Goal: Task Accomplishment & Management: Use online tool/utility

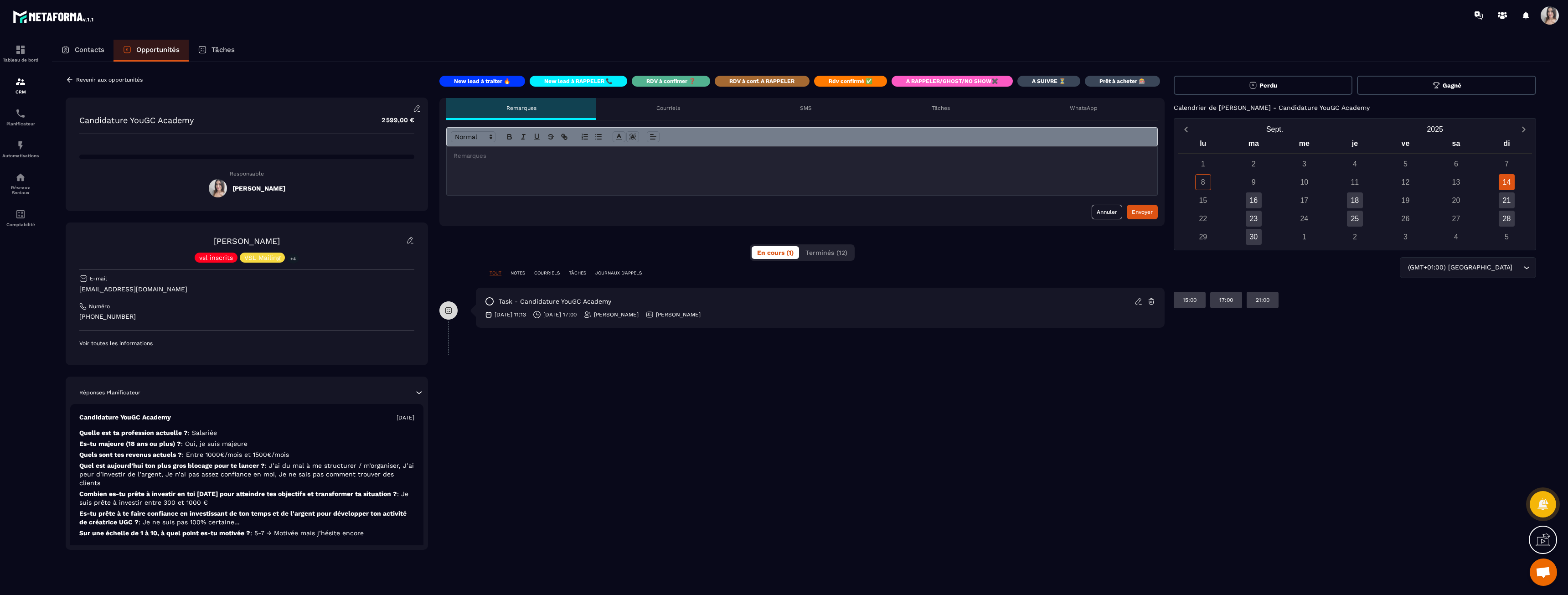
click at [1141, 302] on icon at bounding box center [1138, 301] width 8 height 8
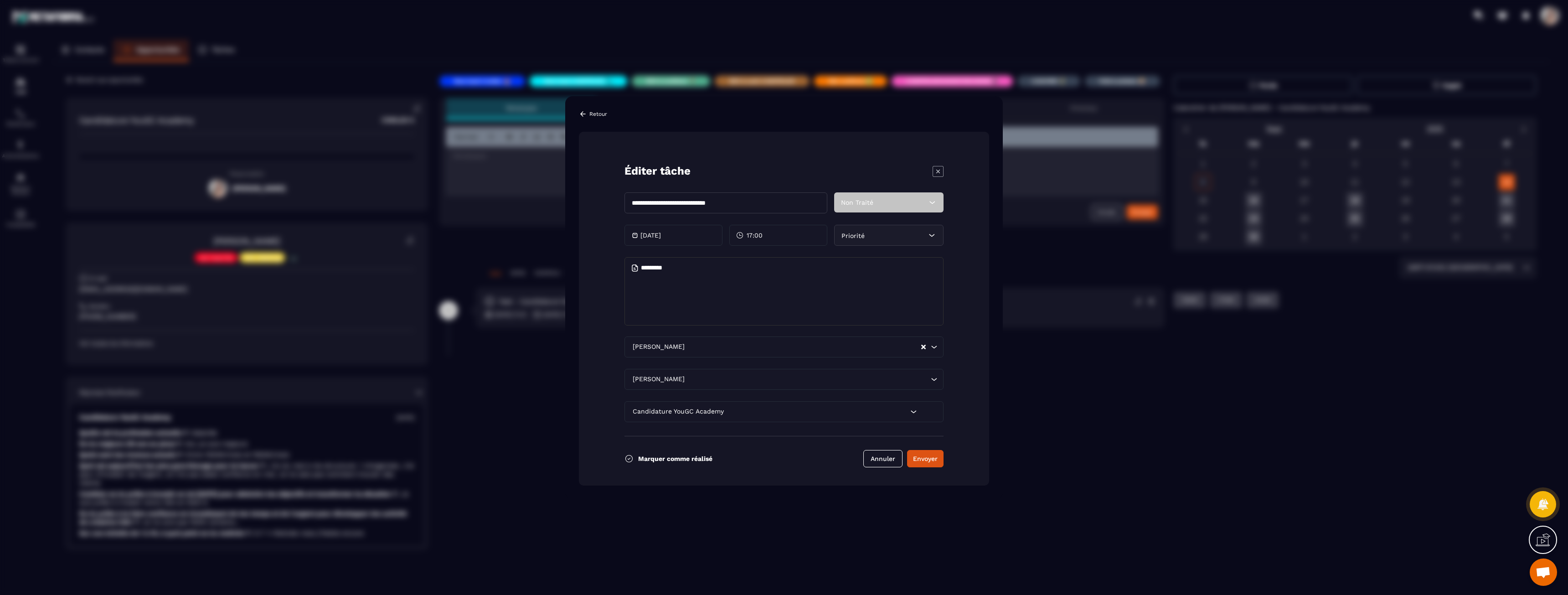
click at [671, 298] on textarea "Modal window" at bounding box center [784, 291] width 319 height 68
type textarea "**"
click at [936, 459] on button "Envoyer" at bounding box center [925, 459] width 37 height 17
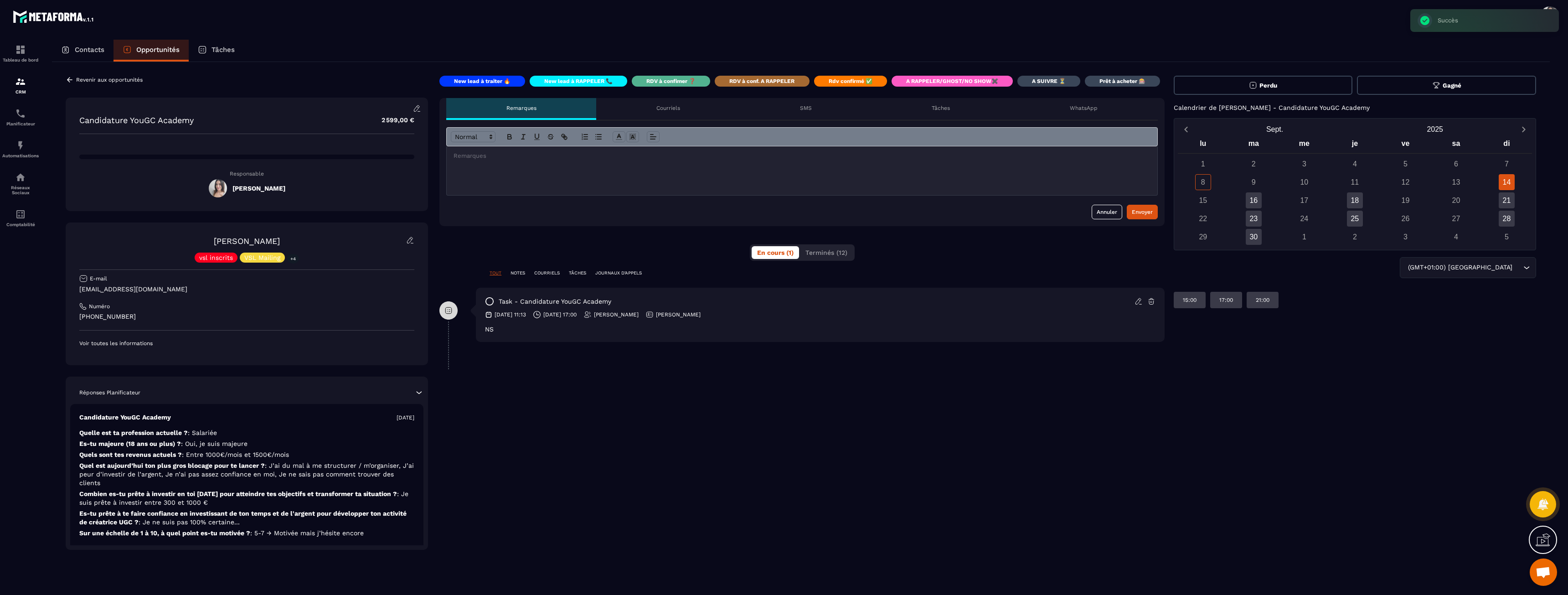
click at [493, 302] on icon at bounding box center [489, 301] width 7 height 7
click at [928, 102] on div "Tâches" at bounding box center [941, 109] width 138 height 22
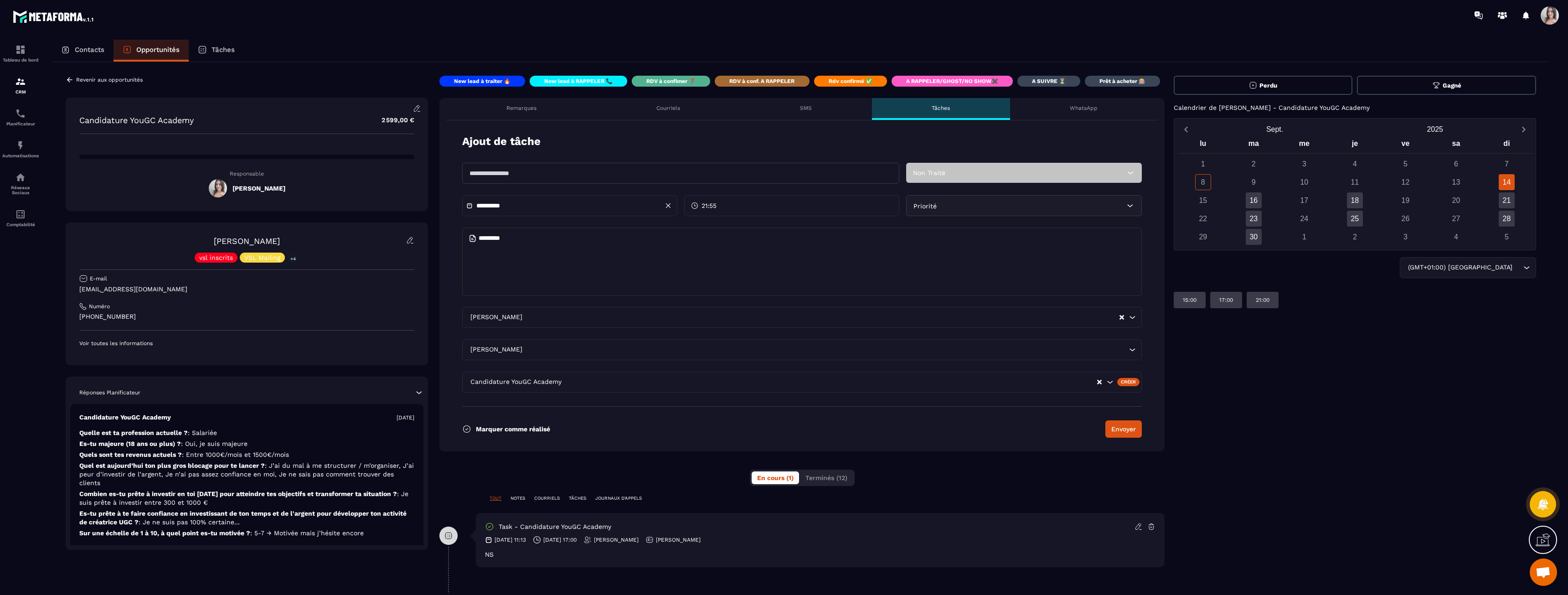
click at [575, 174] on input "text" at bounding box center [681, 173] width 437 height 21
type input "**********"
click at [1132, 435] on button "Envoyer" at bounding box center [1124, 429] width 37 height 17
click at [522, 502] on div "TOUT NOTES COURRIELS TÂCHES JOURNAUX D'APPELS" at bounding box center [802, 504] width 725 height 18
click at [512, 500] on p "NOTES" at bounding box center [518, 498] width 15 height 6
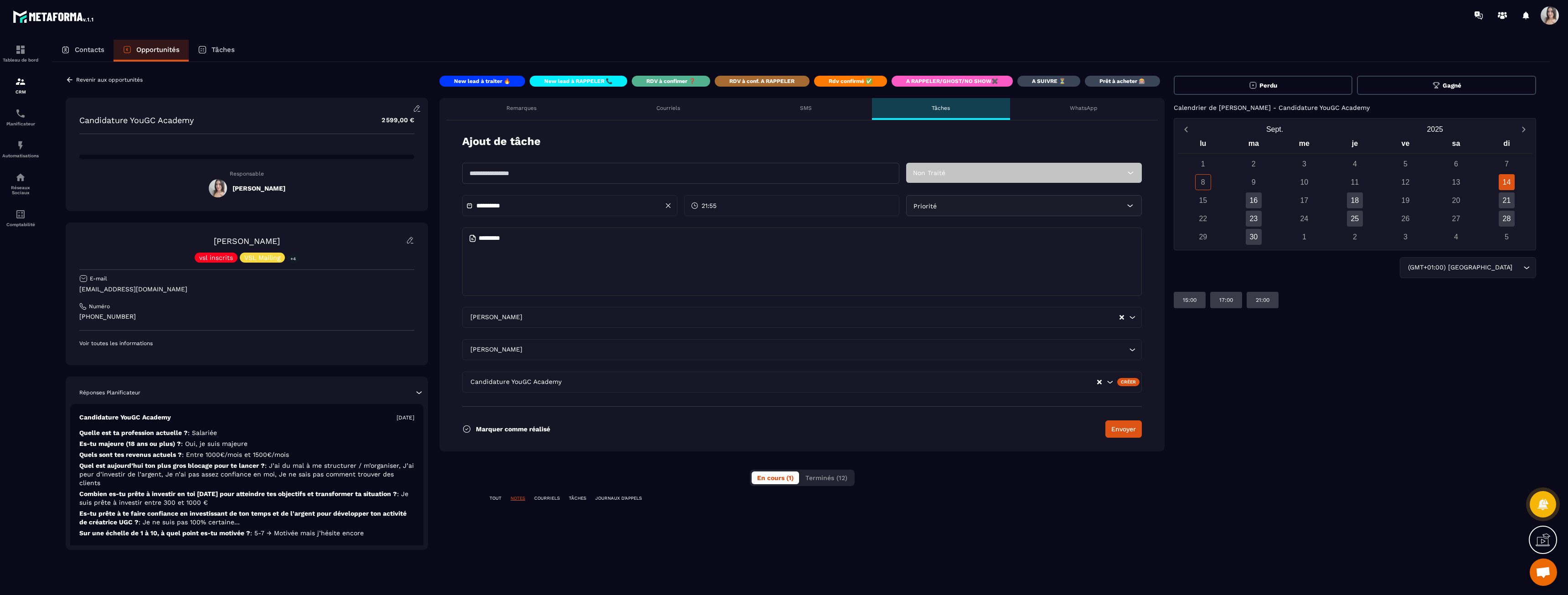
click at [500, 498] on p "TOUT" at bounding box center [495, 498] width 12 height 6
